Goal: Information Seeking & Learning: Learn about a topic

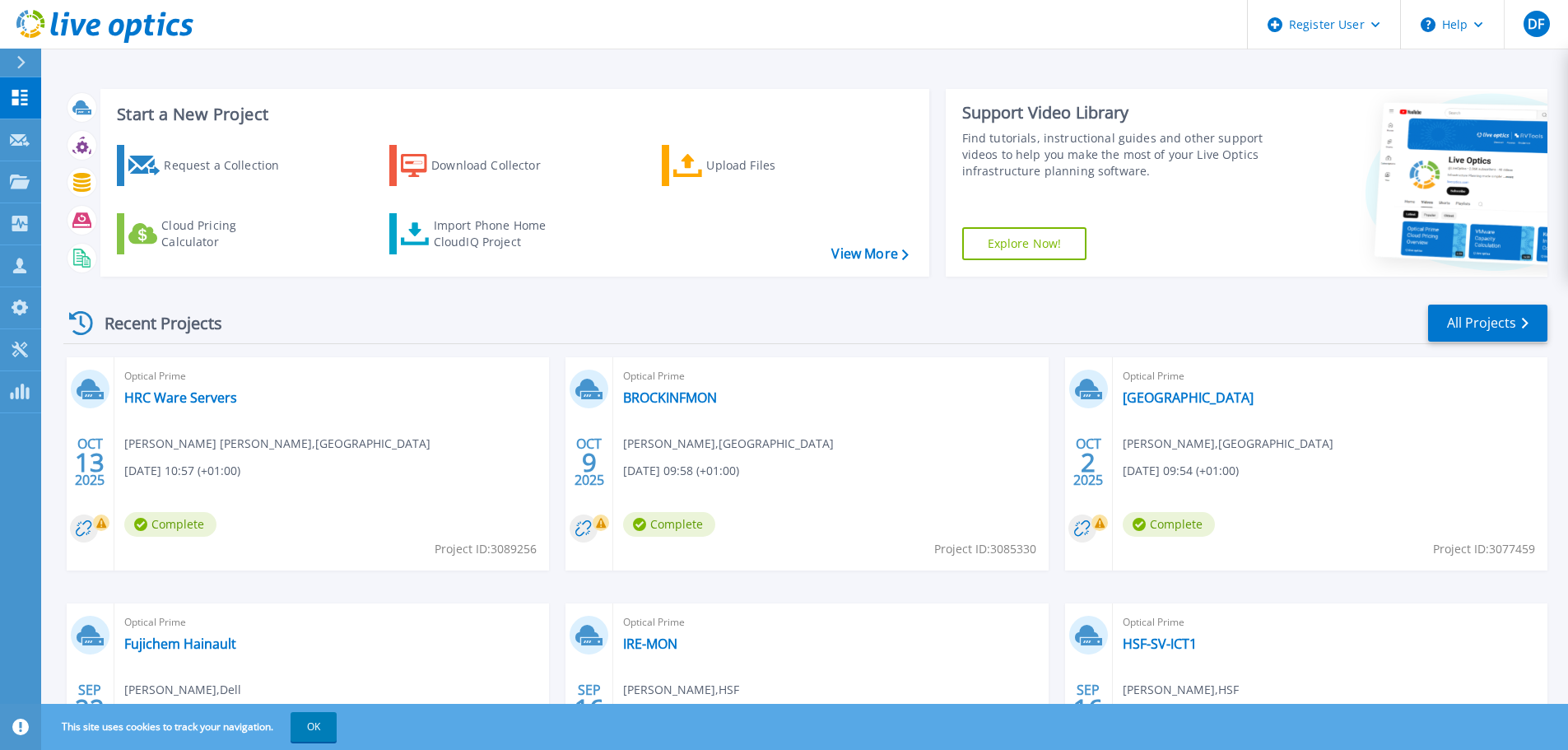
drag, startPoint x: 314, startPoint y: 726, endPoint x: 290, endPoint y: 726, distance: 24.0
click at [315, 726] on button "OK" at bounding box center [313, 726] width 46 height 30
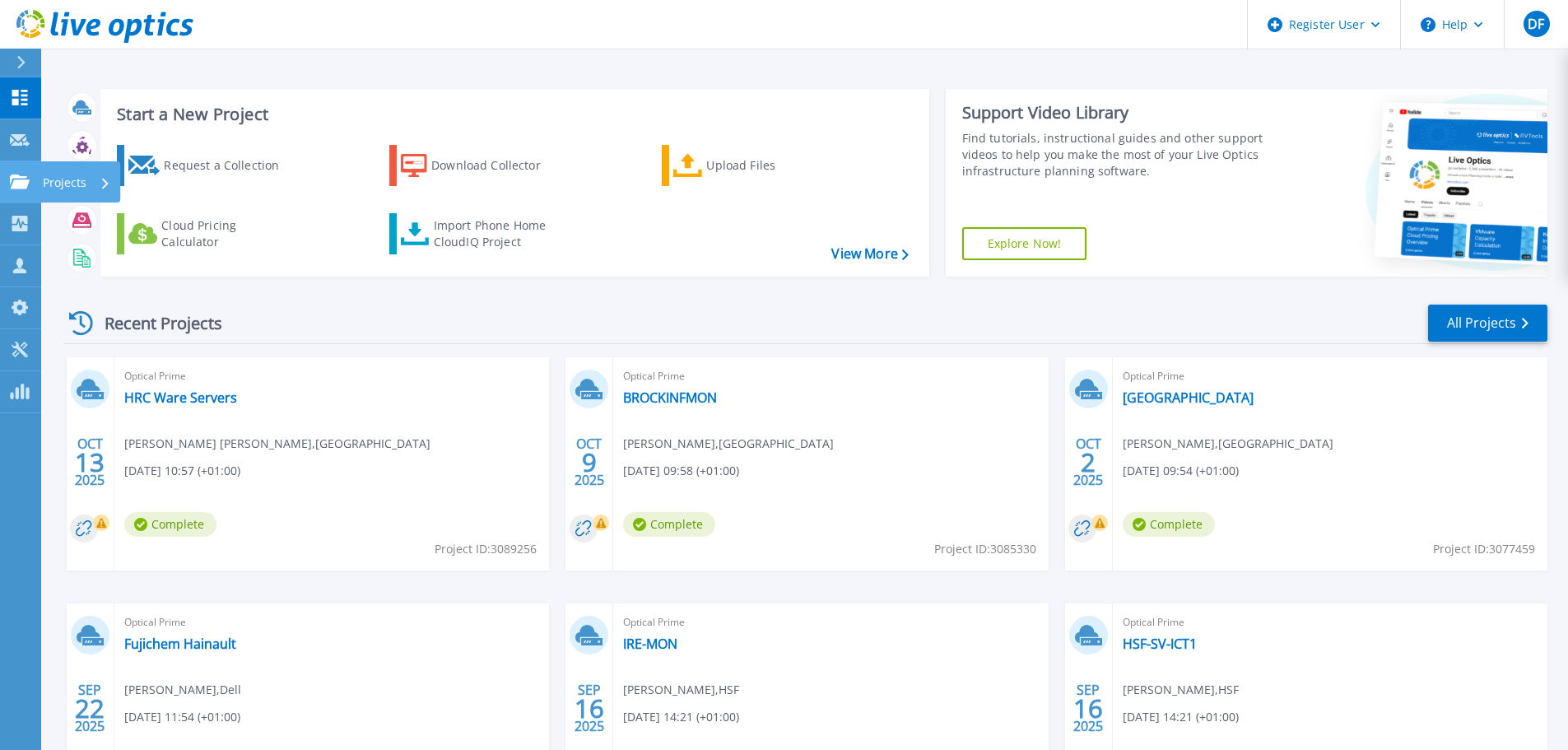
click at [35, 187] on link "Projects Projects" at bounding box center [20, 182] width 41 height 42
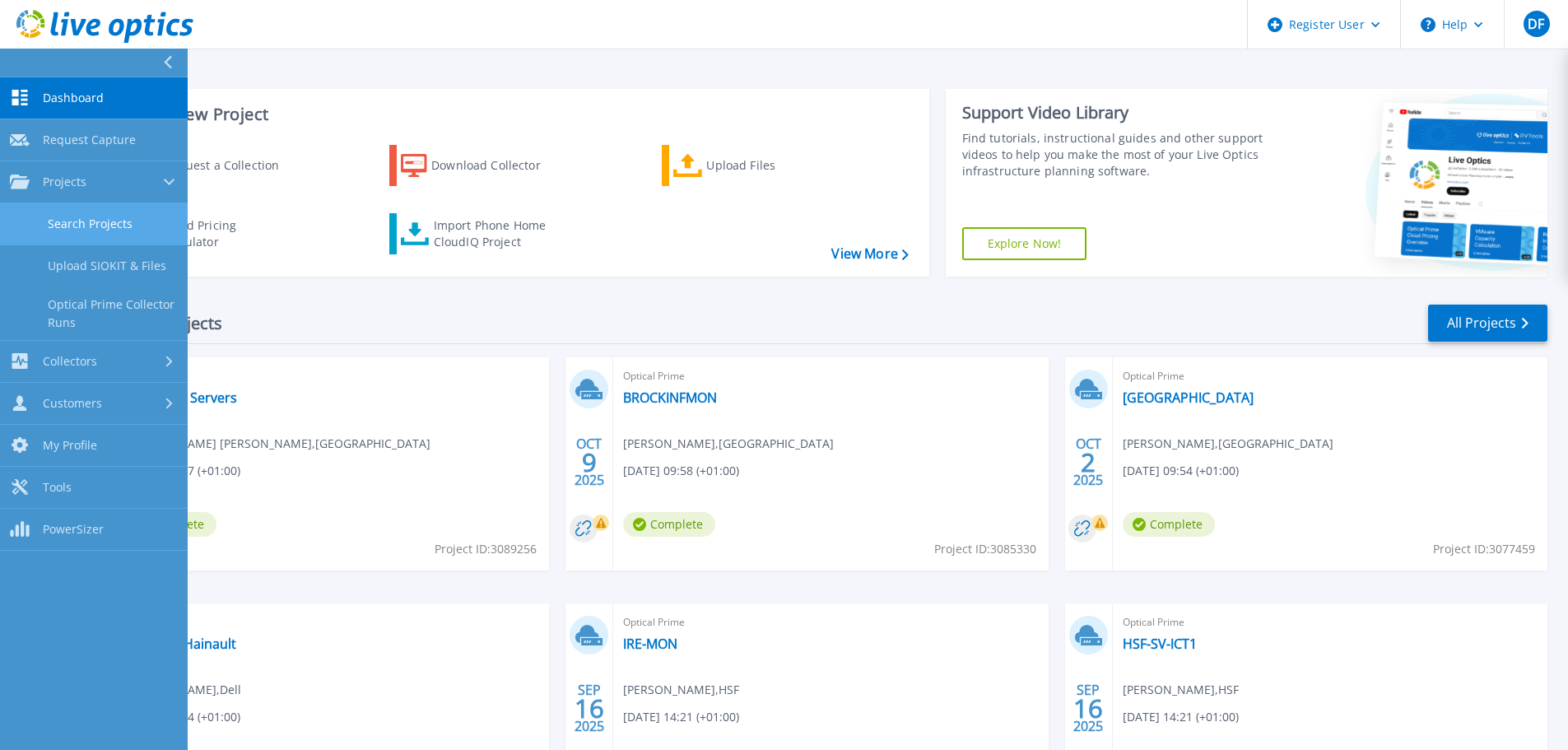
click at [57, 222] on link "Search Projects" at bounding box center [94, 224] width 188 height 42
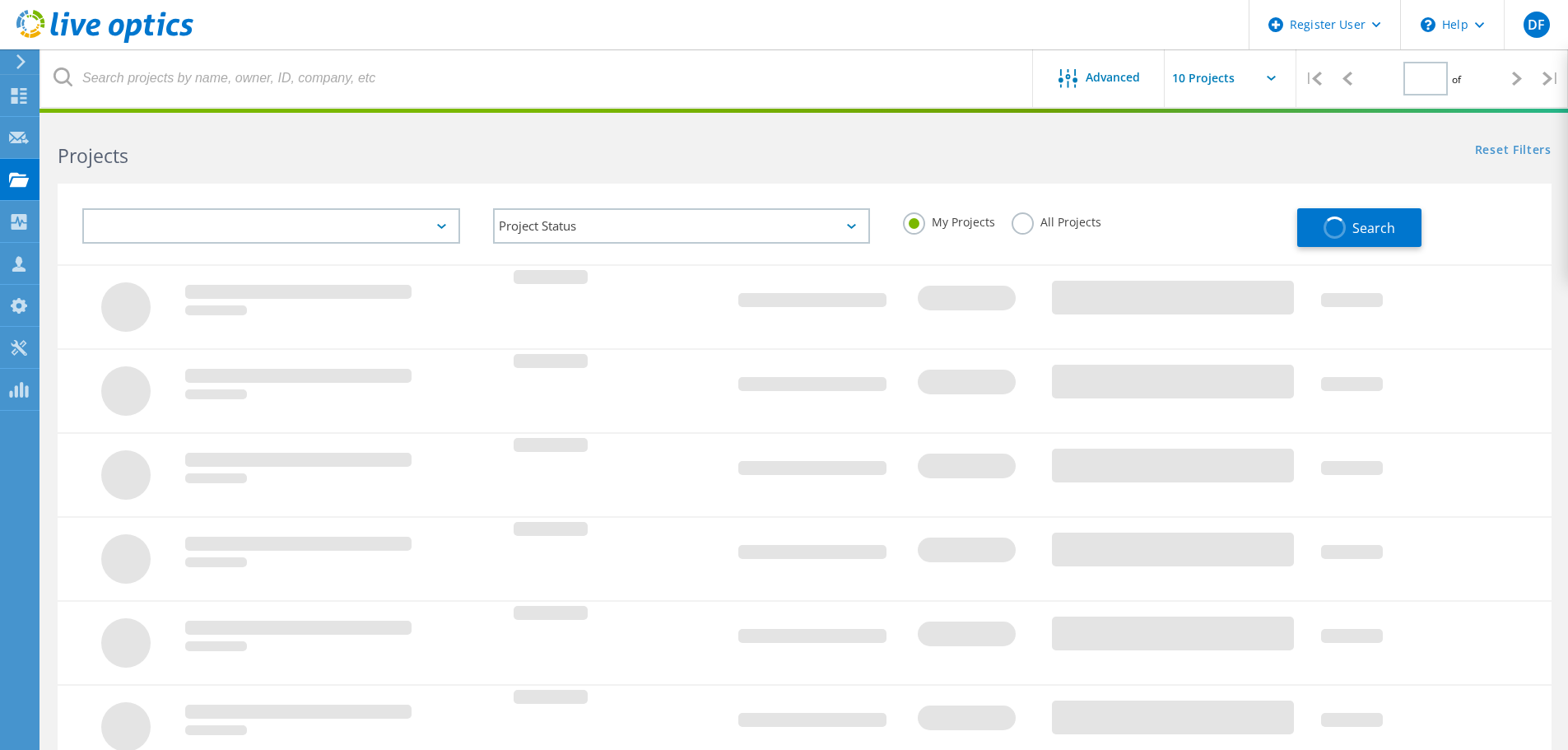
type input "1"
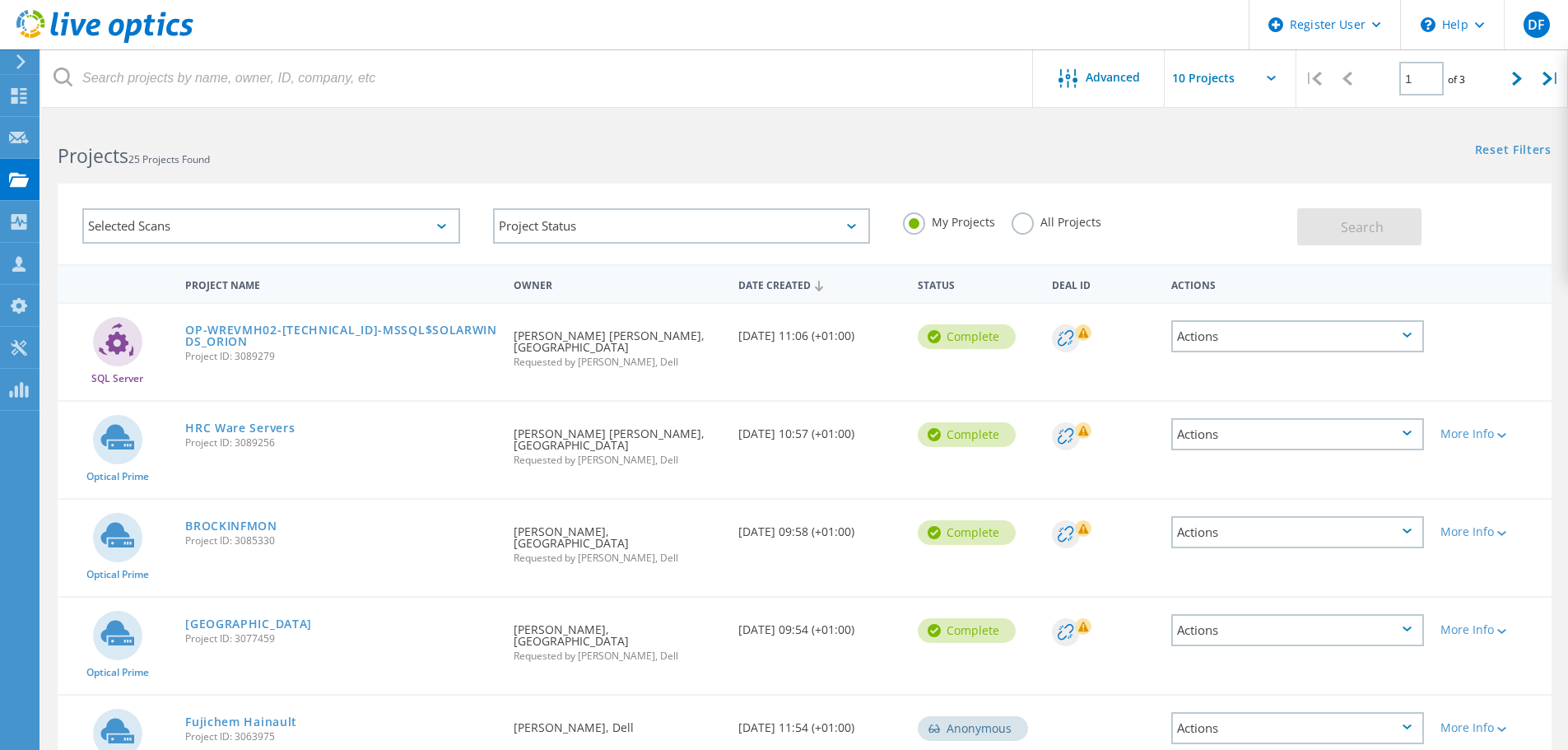
click at [1016, 214] on label "All Projects" at bounding box center [1056, 220] width 89 height 16
click at [0, 0] on input "All Projects" at bounding box center [0, 0] width 0 height 0
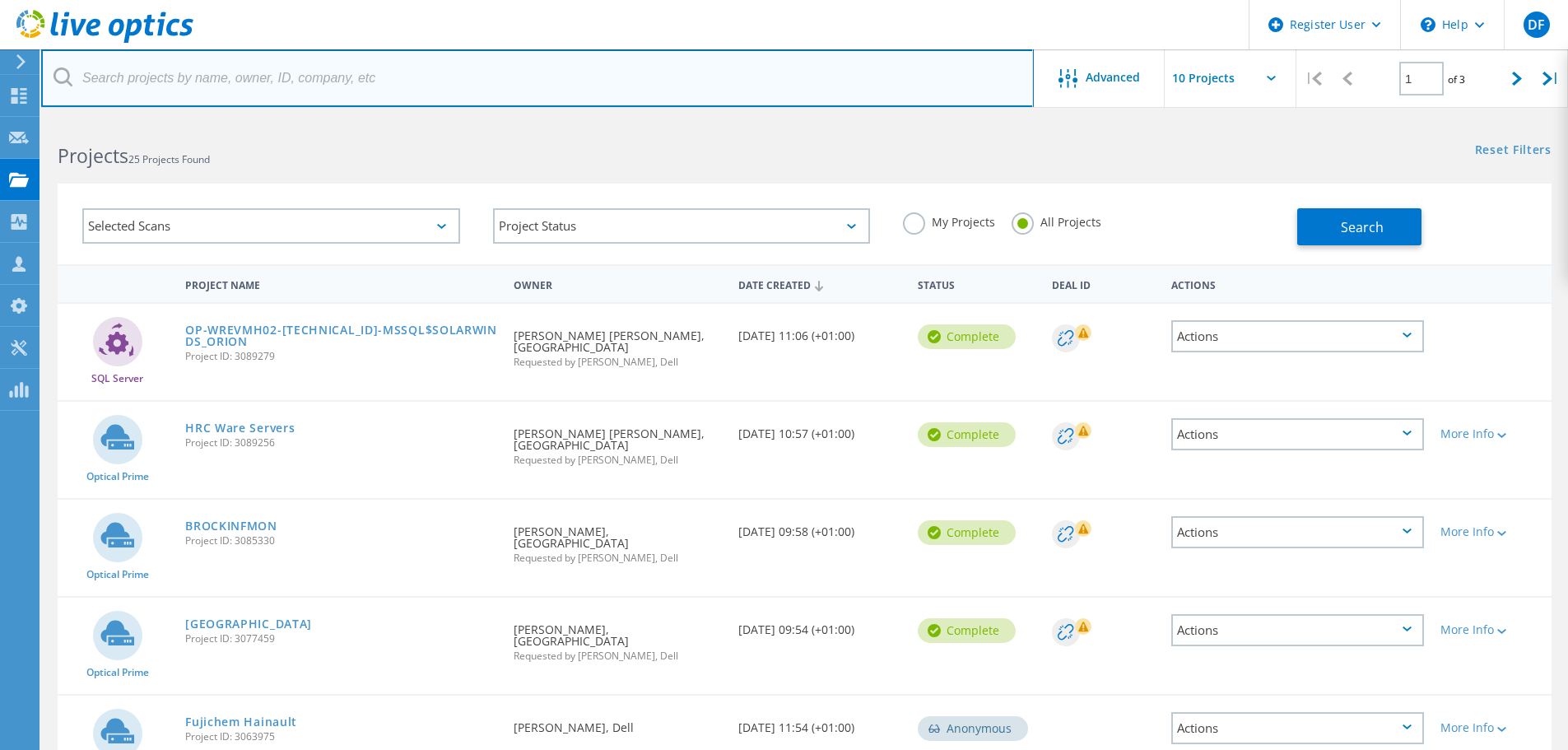
click at [251, 84] on input "text" at bounding box center [537, 78] width 993 height 57
paste input "Dave.Clark@xerox.com"
type input "Dave.Clark@xerox.com"
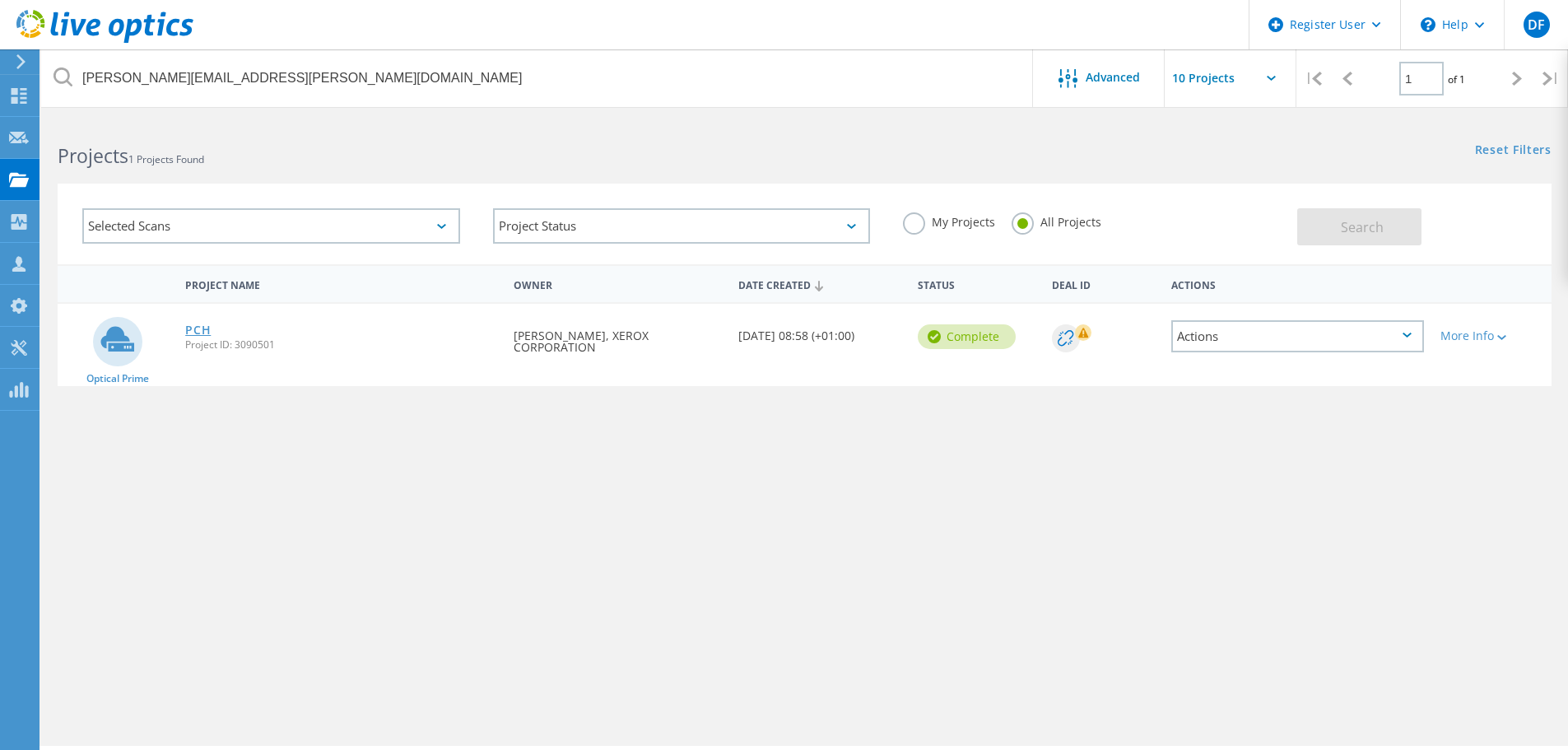
click at [194, 328] on link "PCH" at bounding box center [198, 331] width 25 height 12
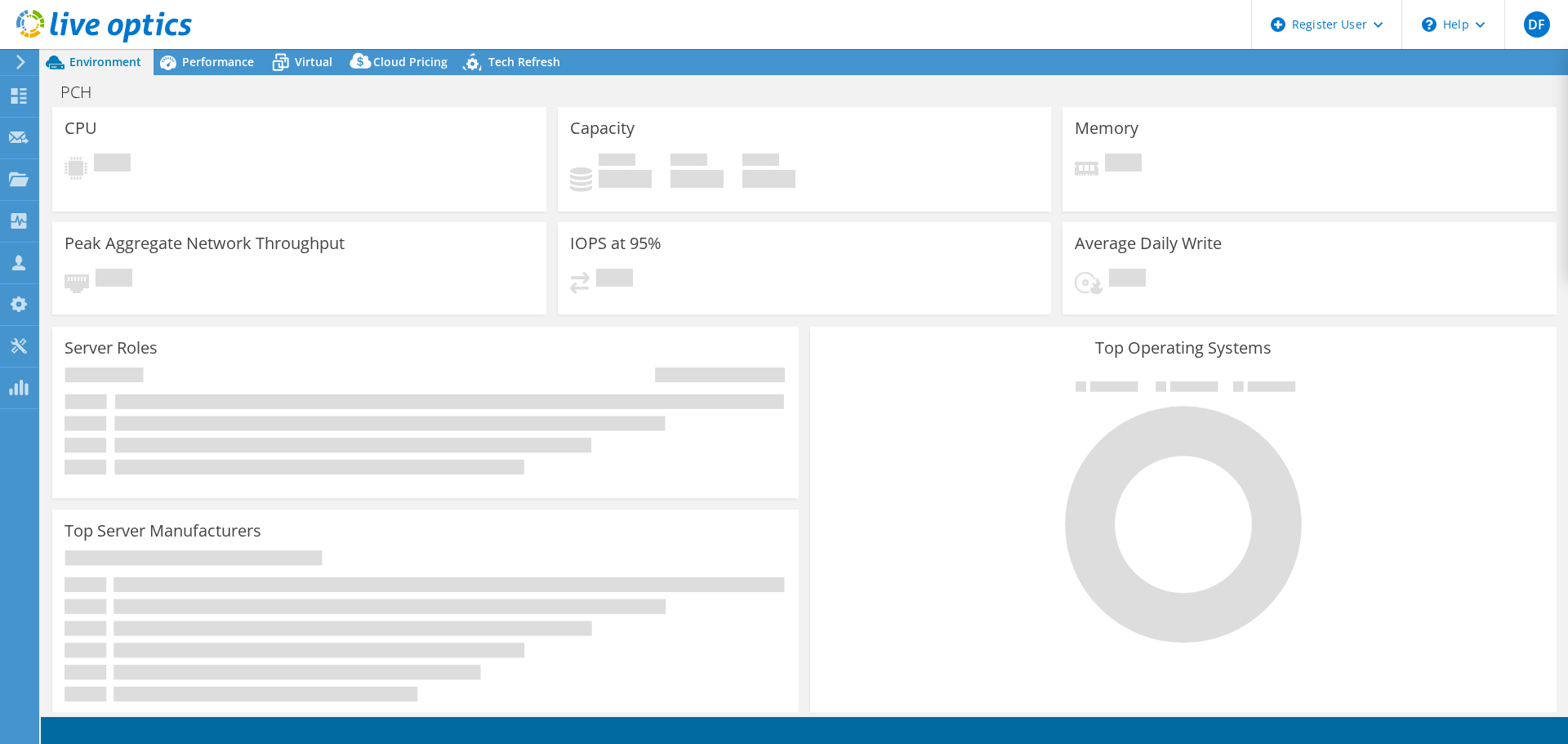
select select "USD"
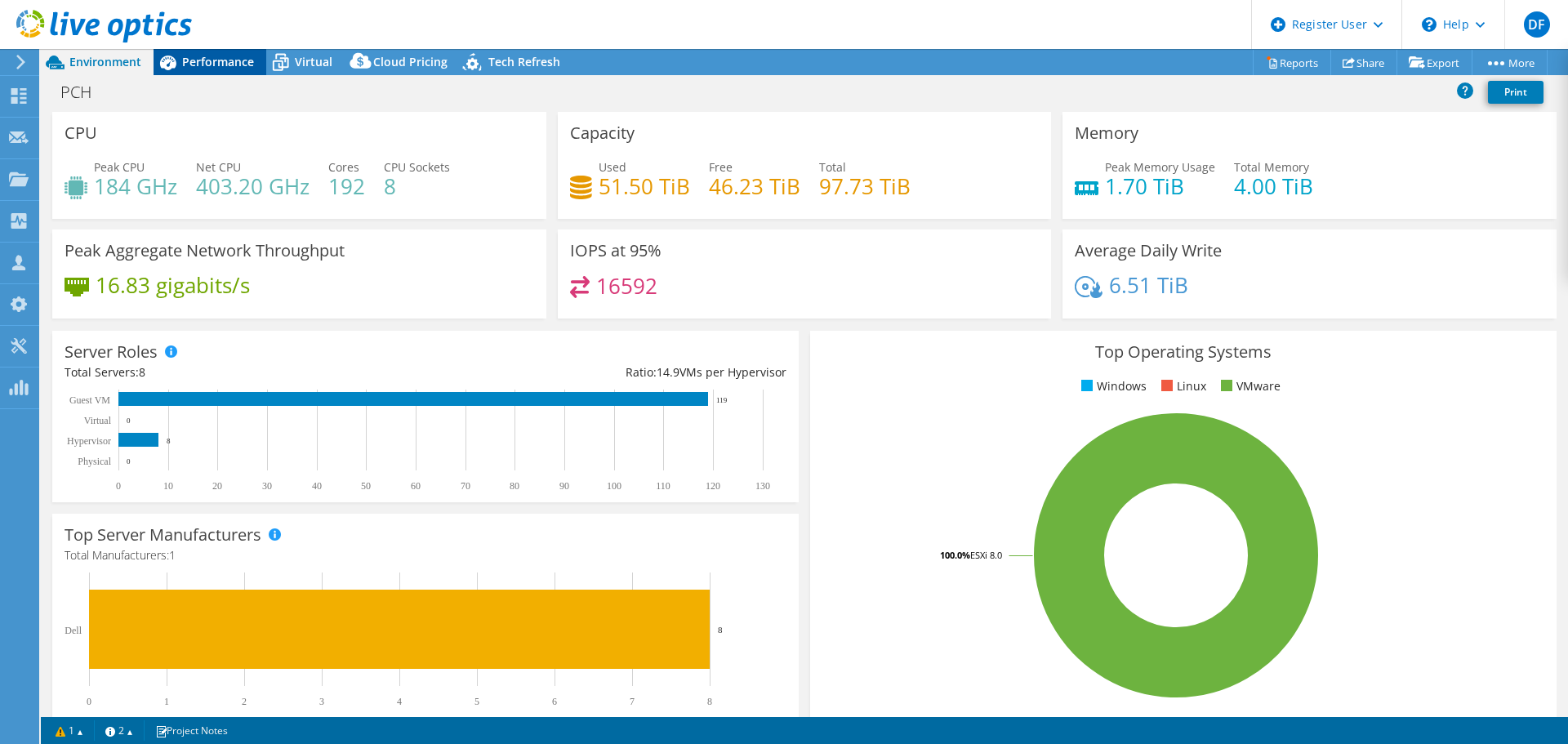
click at [218, 67] on span "Performance" at bounding box center [218, 61] width 72 height 16
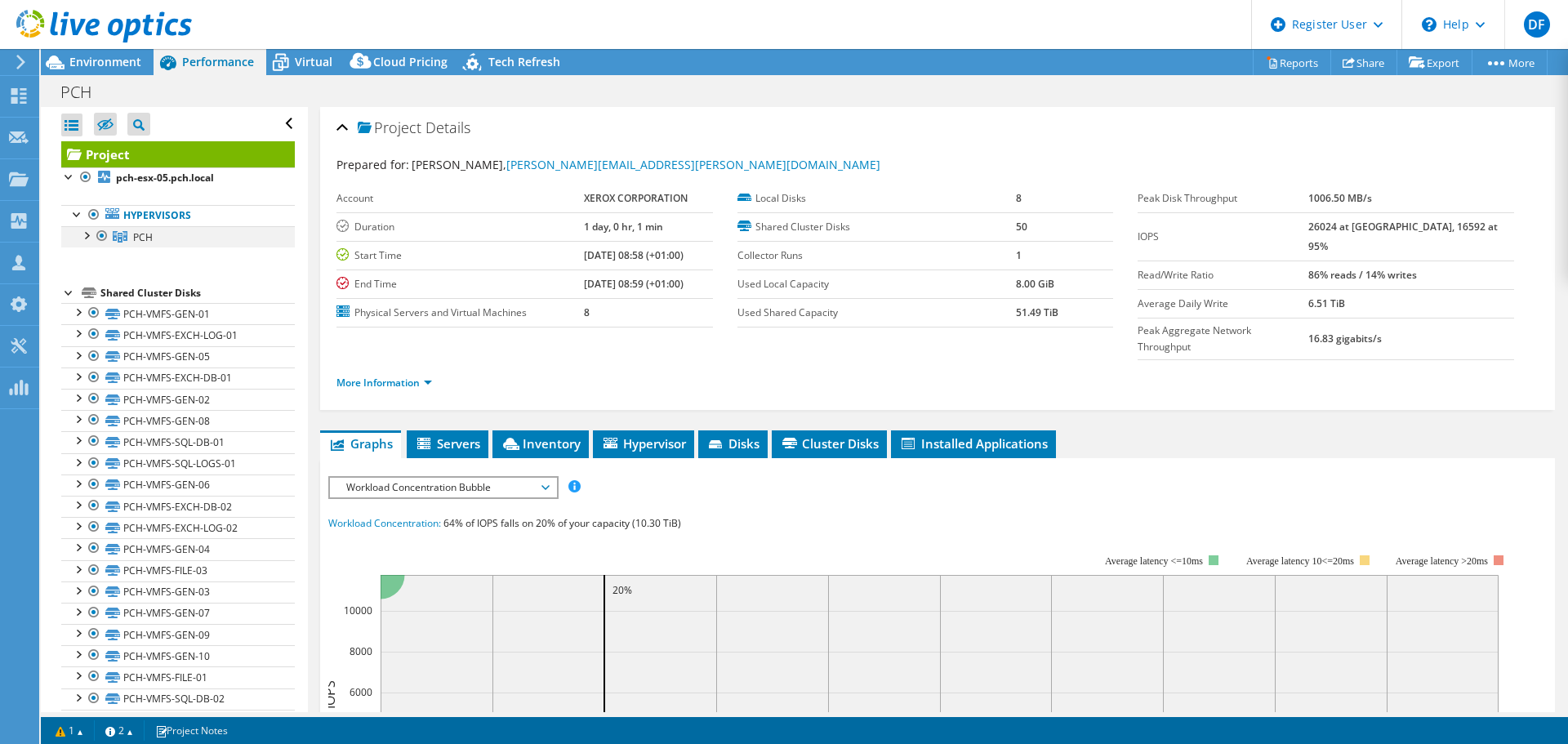
click at [86, 233] on div at bounding box center [86, 234] width 17 height 17
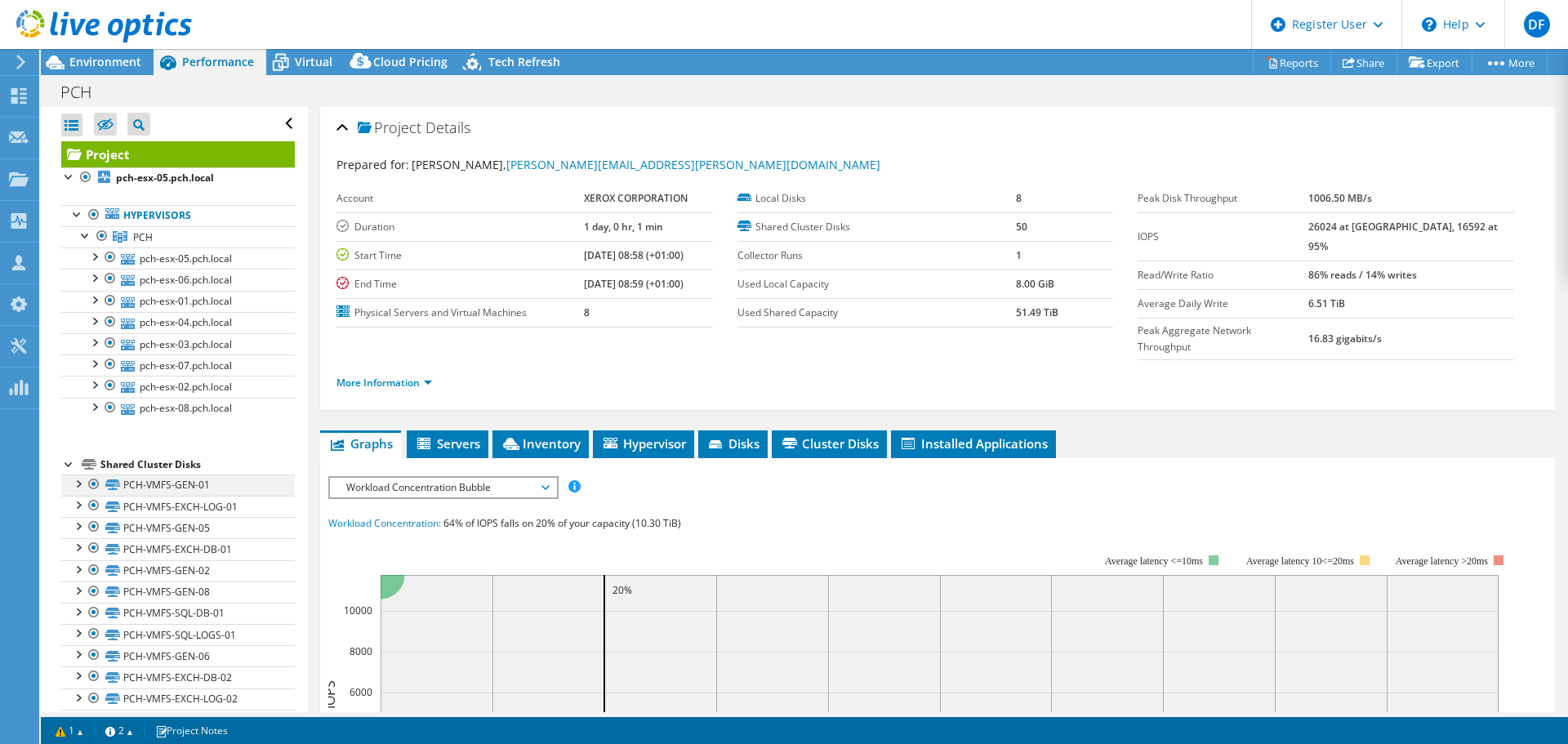
click at [77, 485] on div at bounding box center [78, 483] width 17 height 17
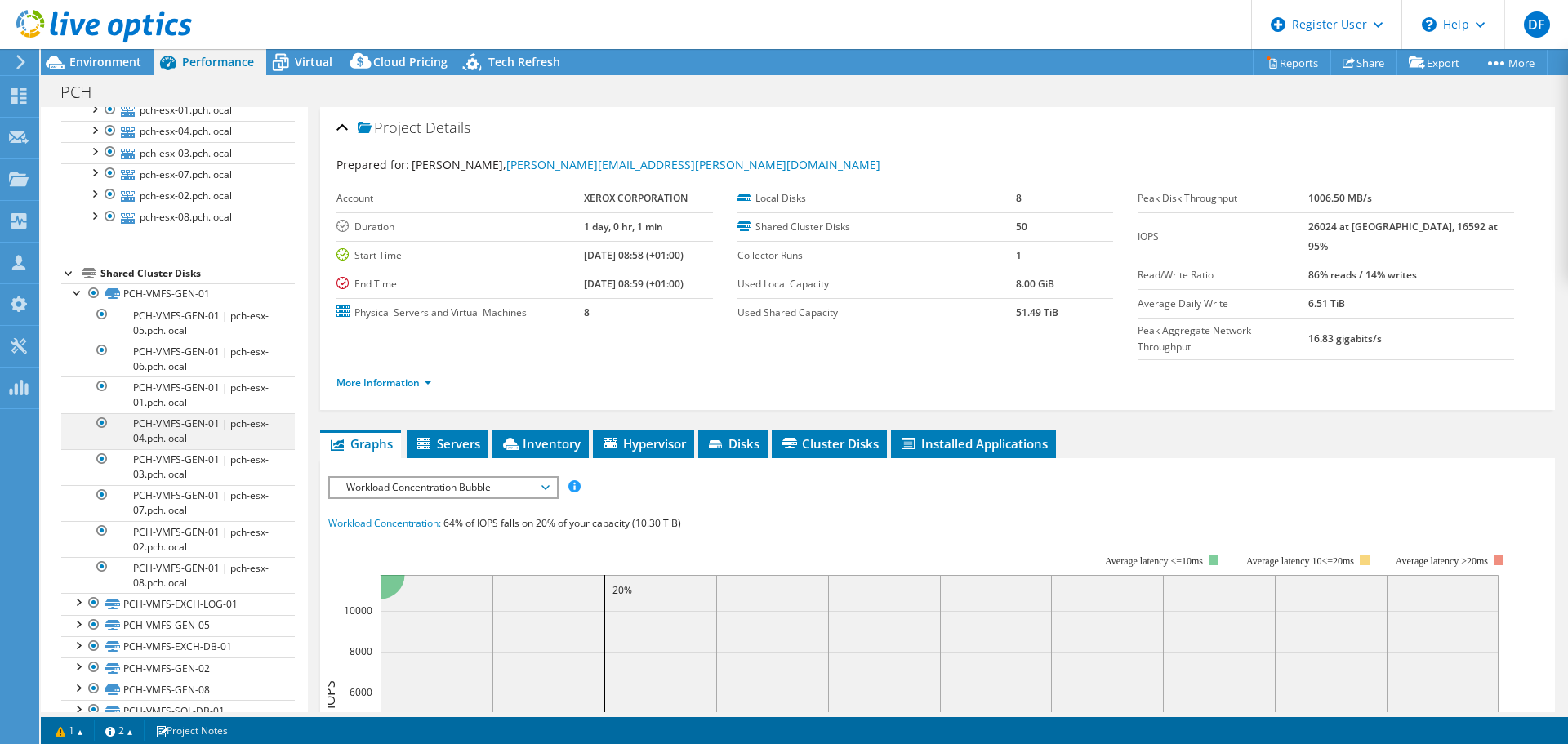
scroll to position [163, 0]
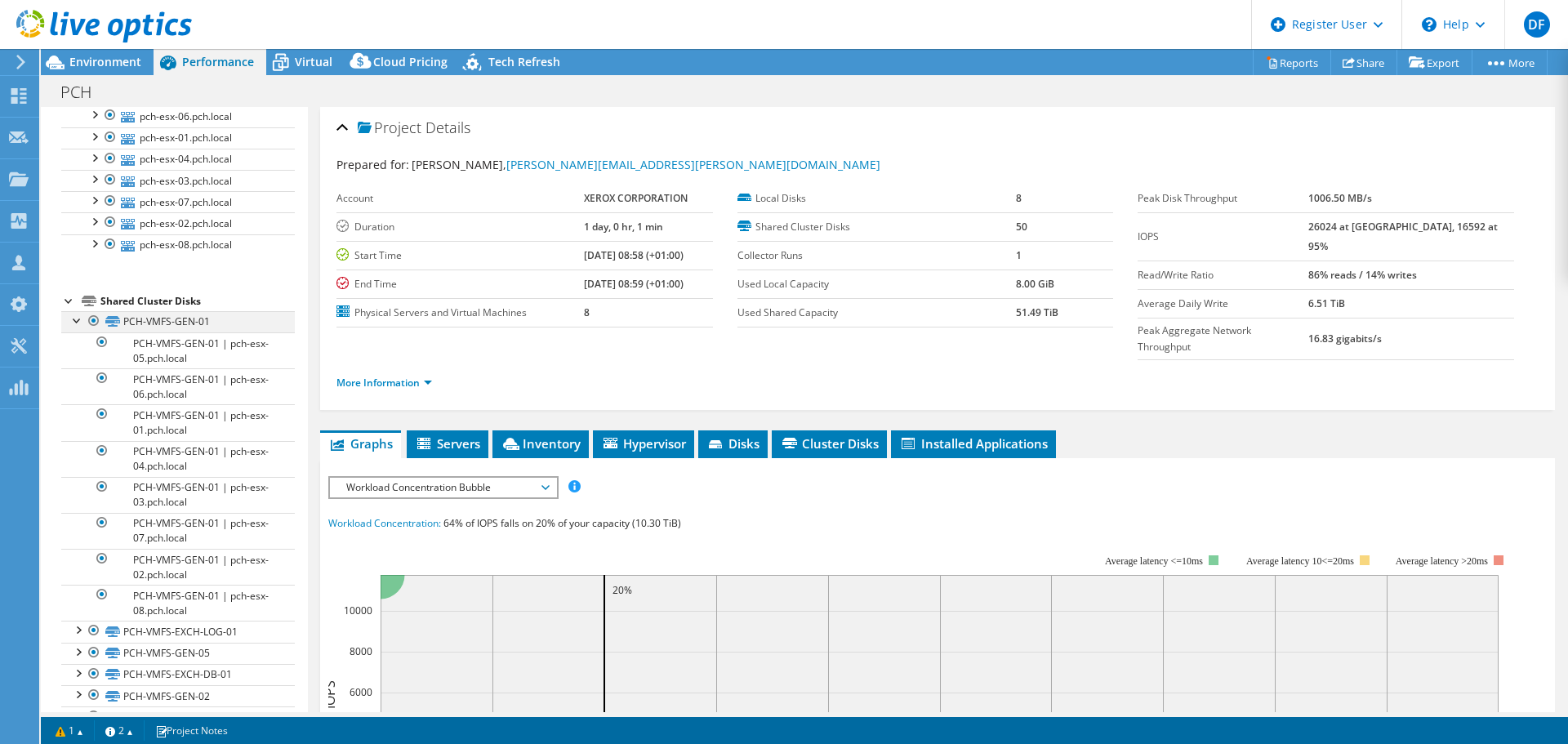
click at [75, 324] on div at bounding box center [78, 320] width 17 height 17
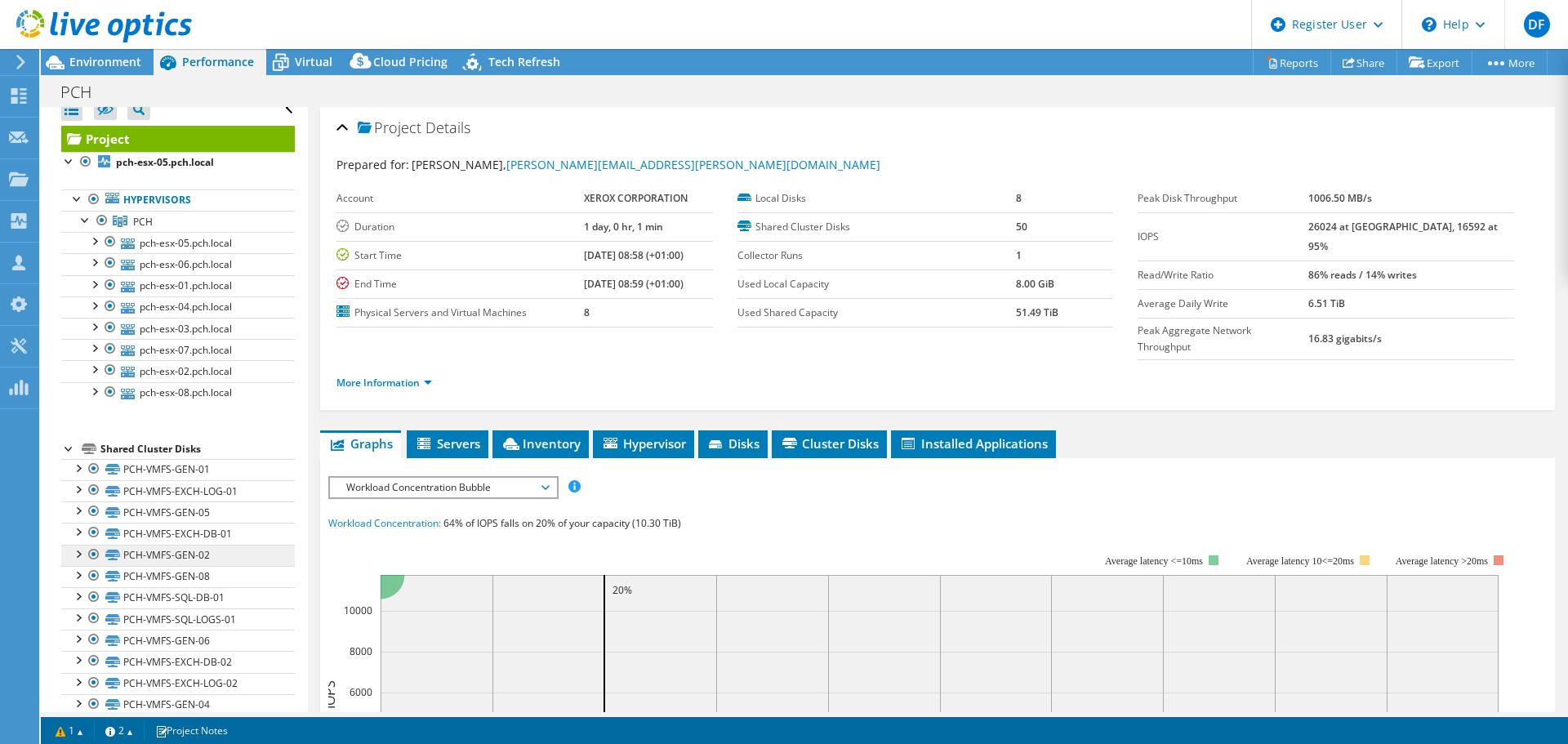
scroll to position [0, 0]
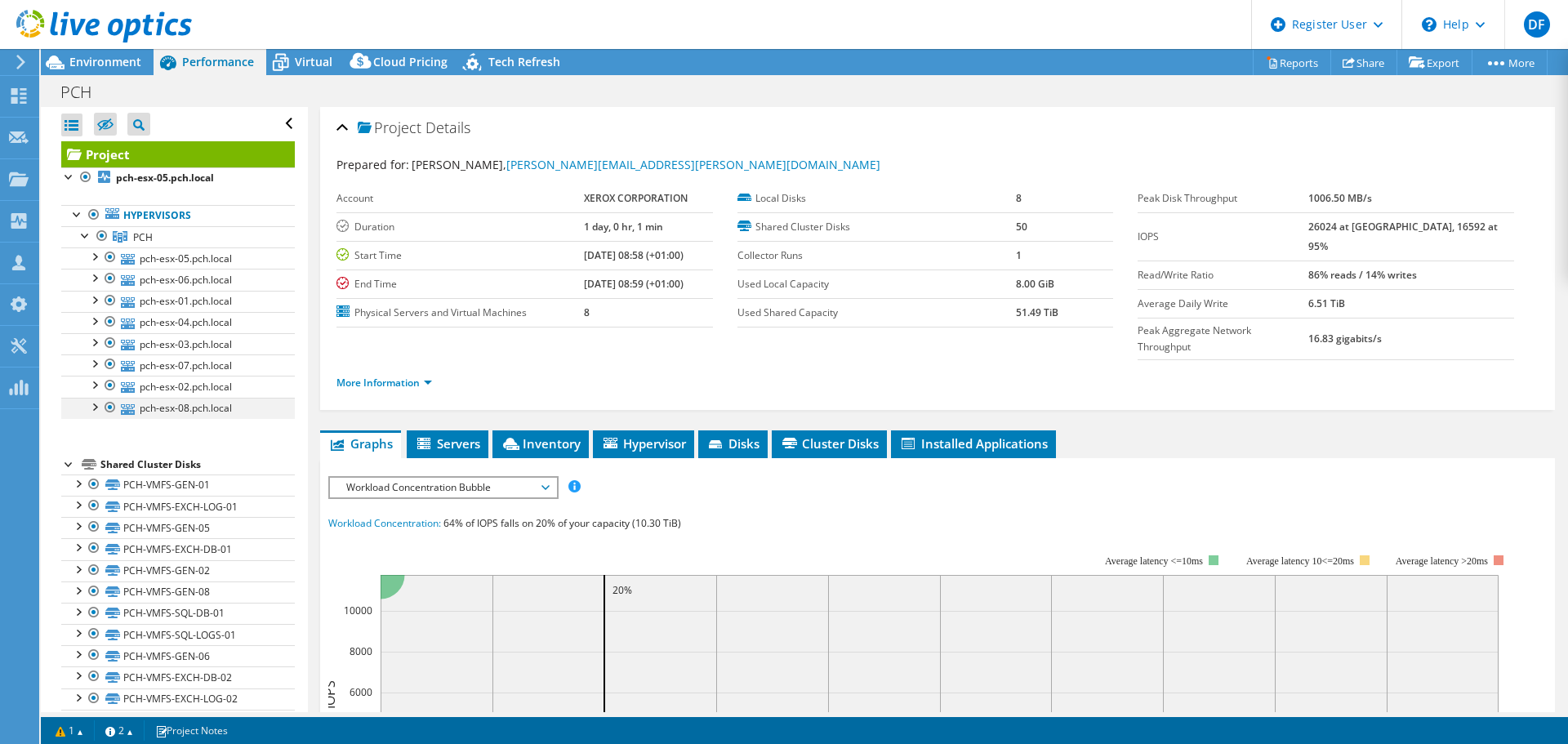
click at [94, 409] on div at bounding box center [94, 406] width 17 height 17
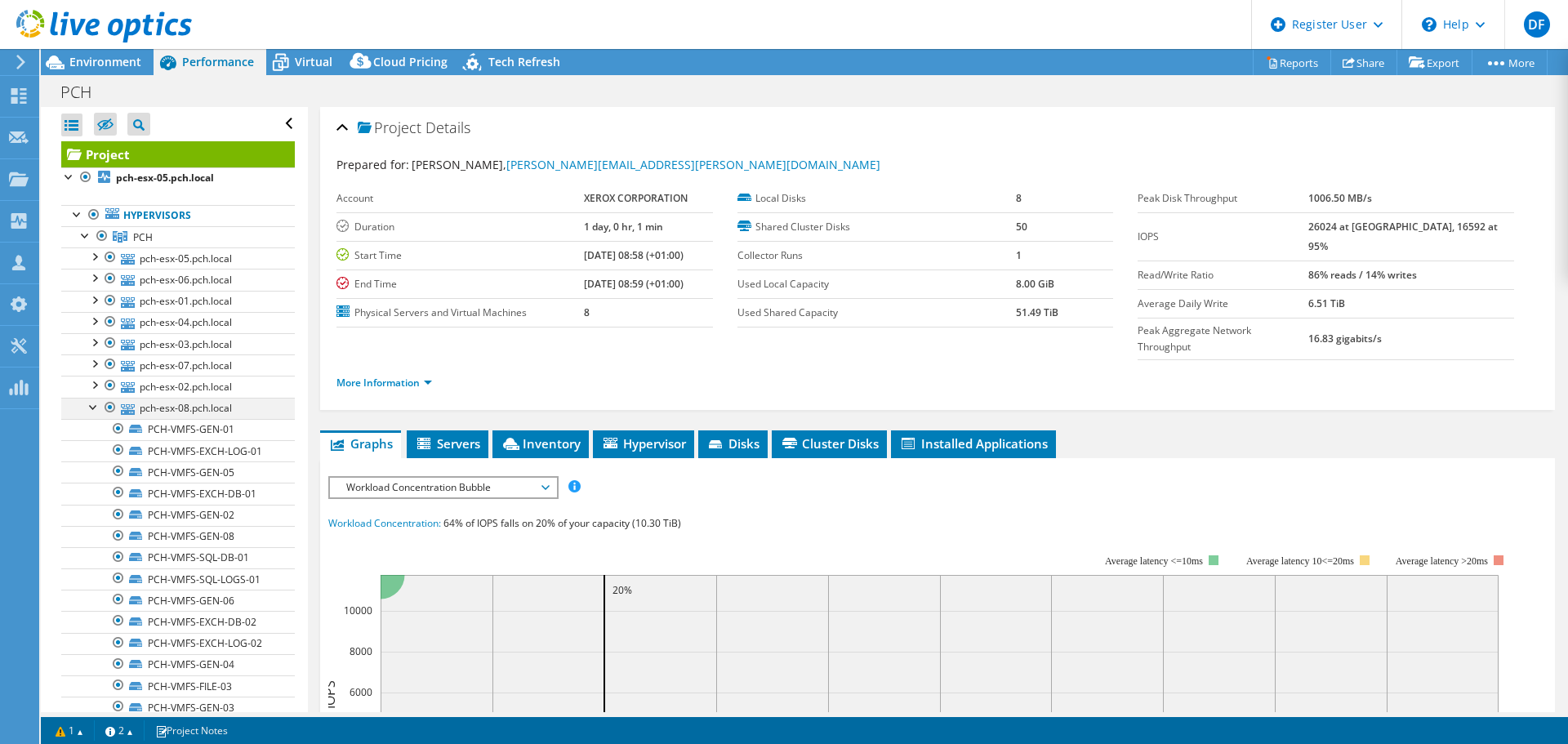
click at [92, 408] on div at bounding box center [94, 406] width 17 height 17
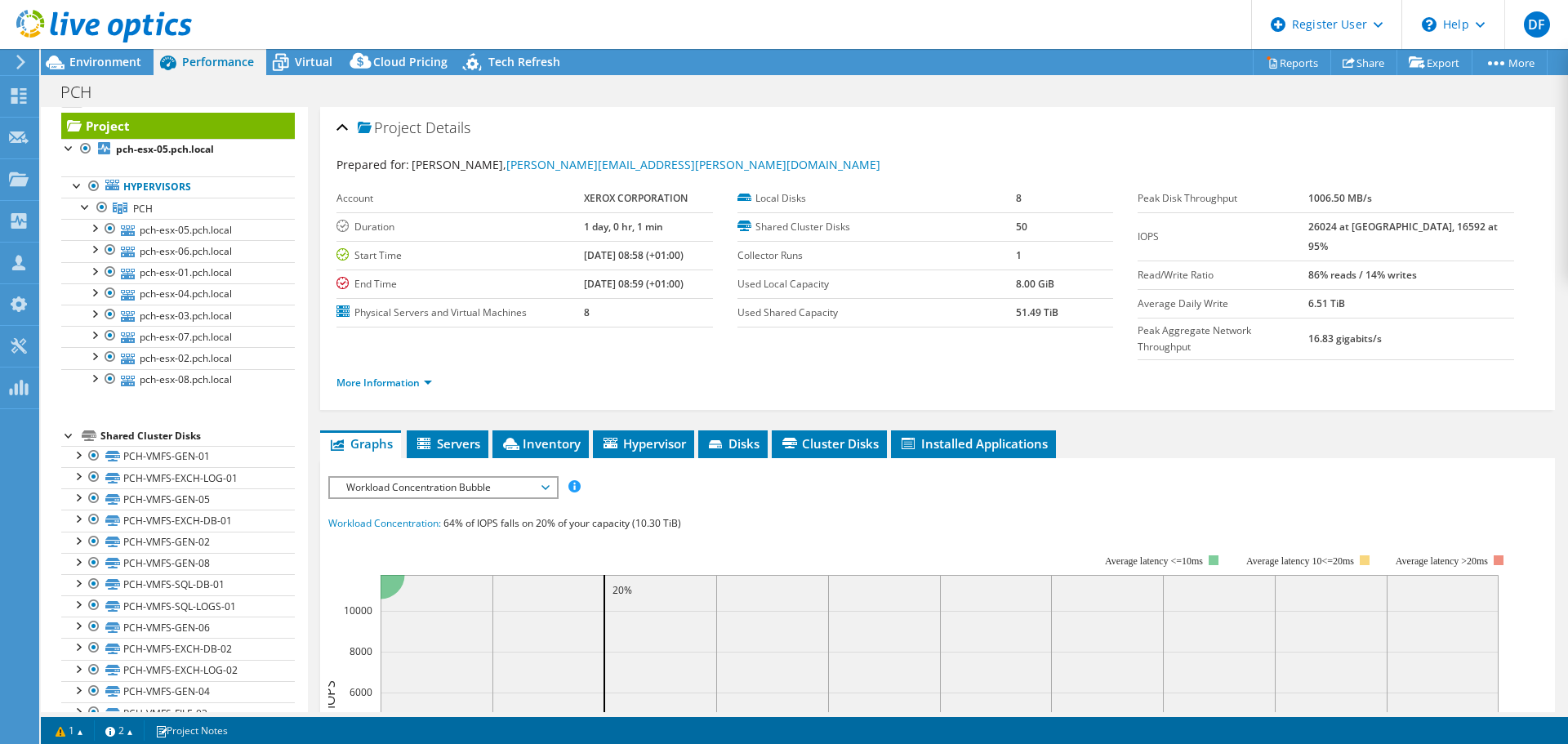
scroll to position [49, 0]
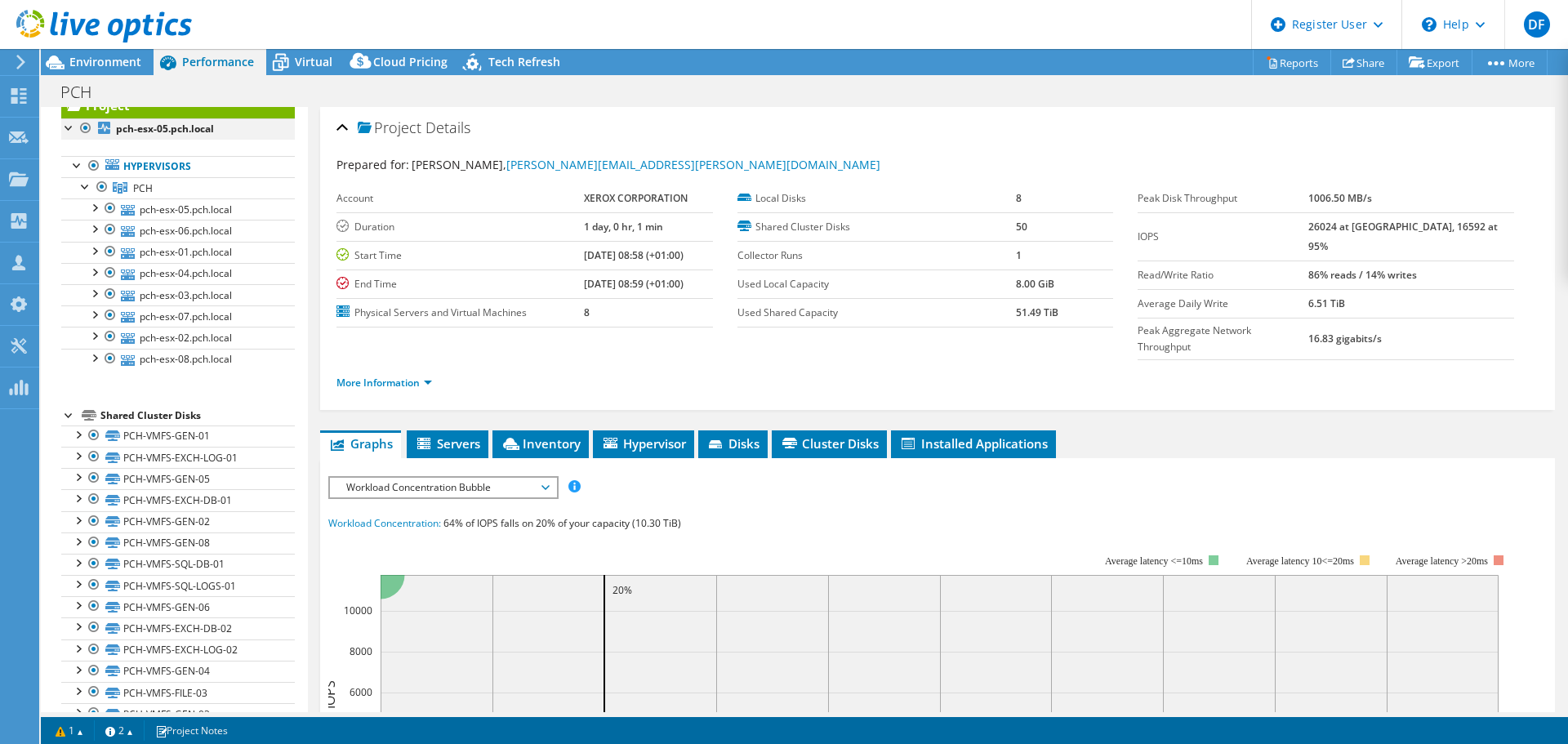
click at [66, 127] on div at bounding box center [69, 127] width 17 height 17
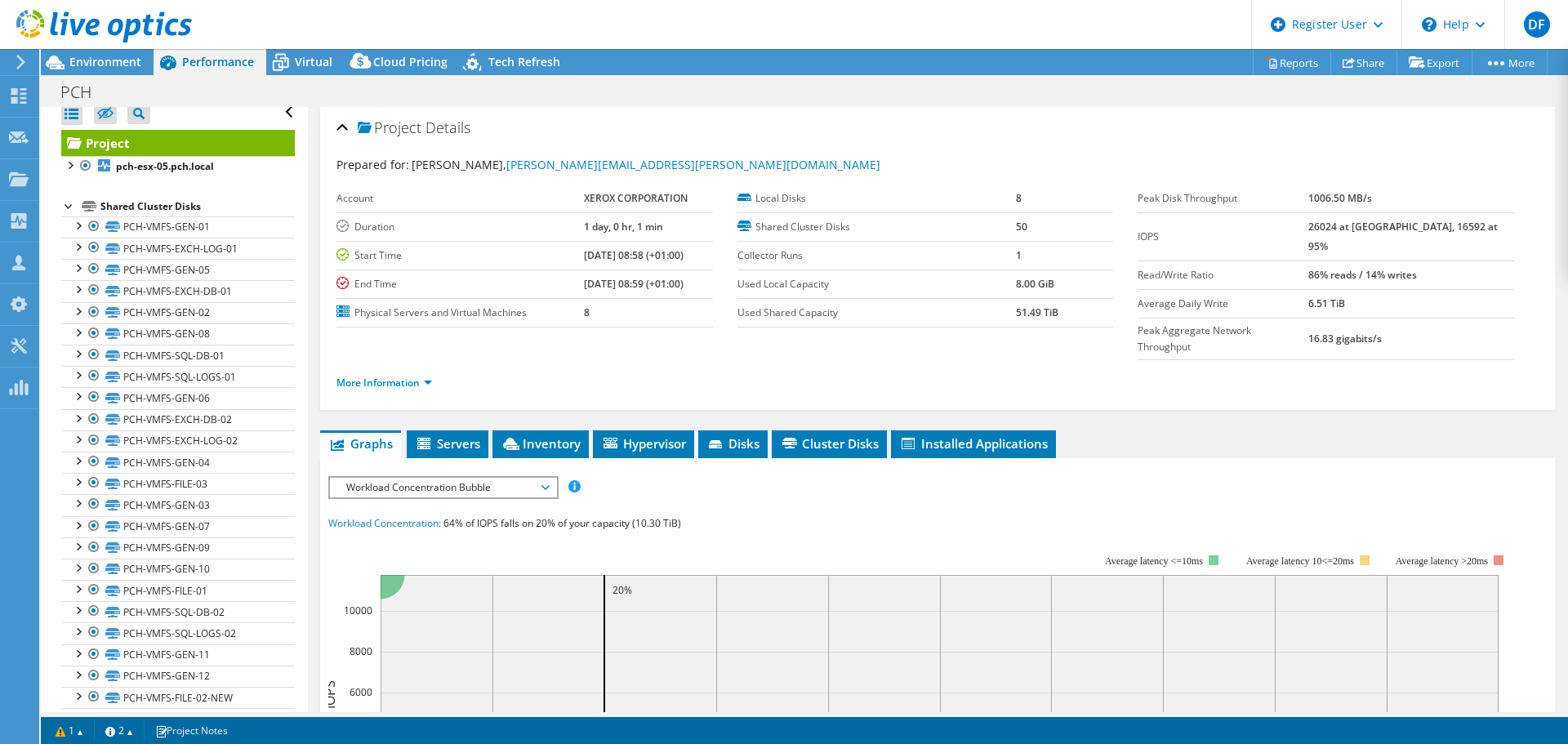
scroll to position [0, 0]
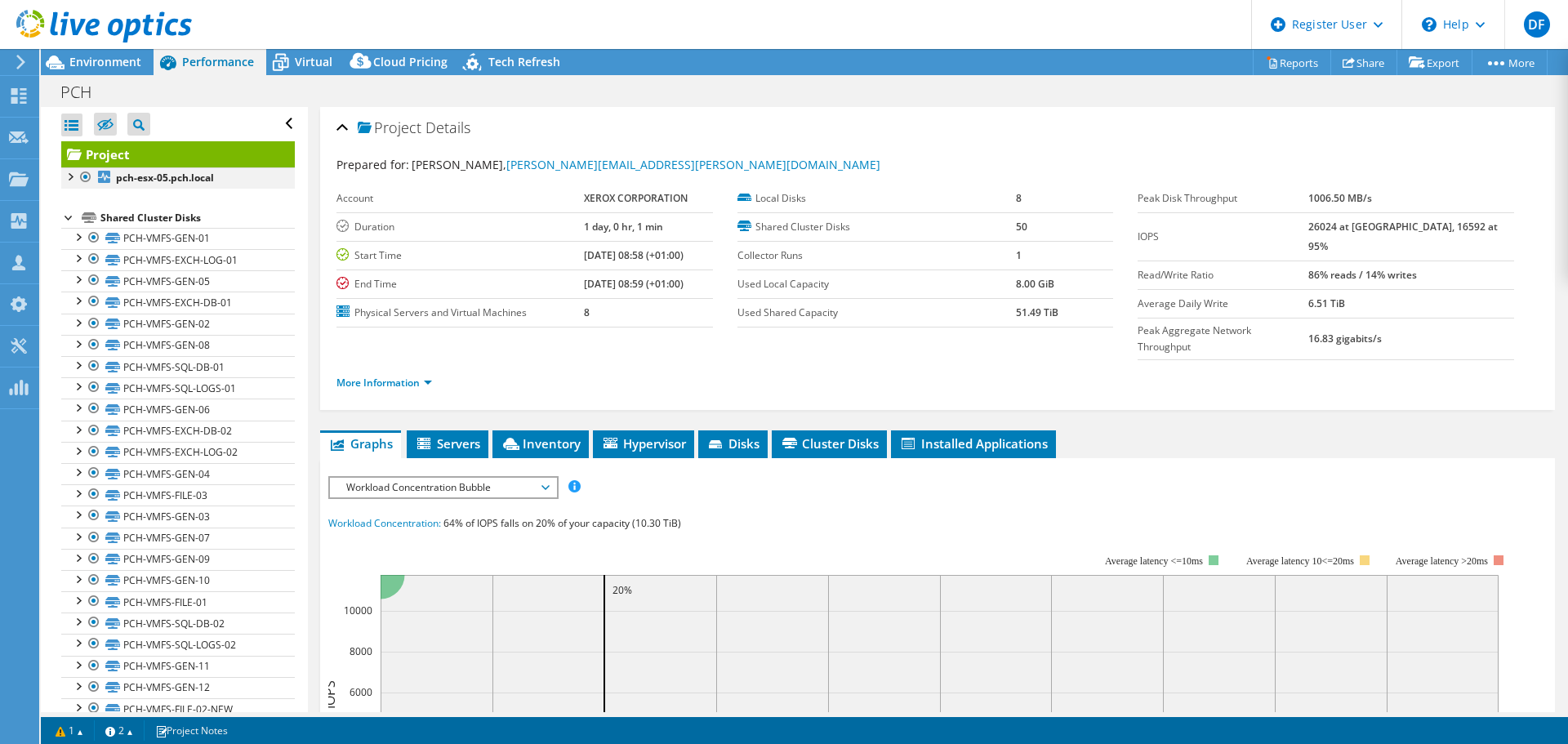
click at [69, 177] on div at bounding box center [69, 176] width 17 height 17
